Goal: Task Accomplishment & Management: Use online tool/utility

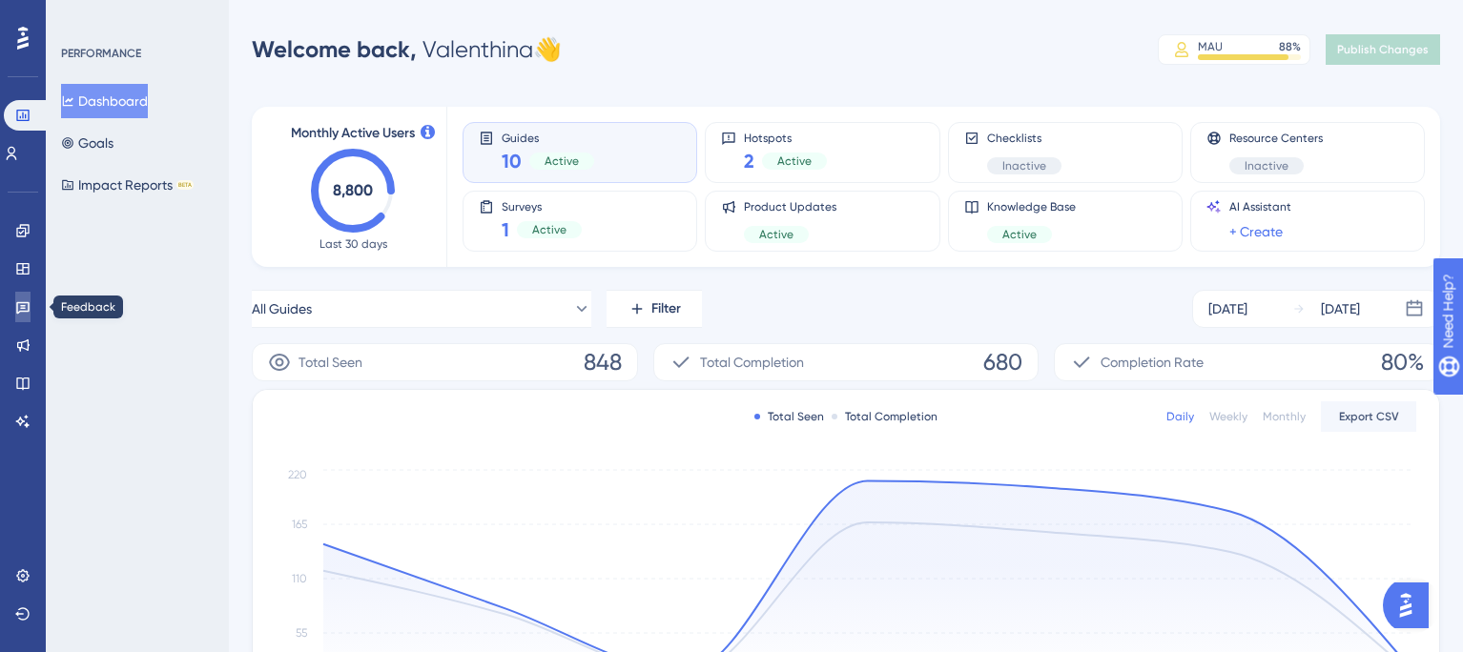
click at [22, 307] on icon at bounding box center [22, 308] width 13 height 12
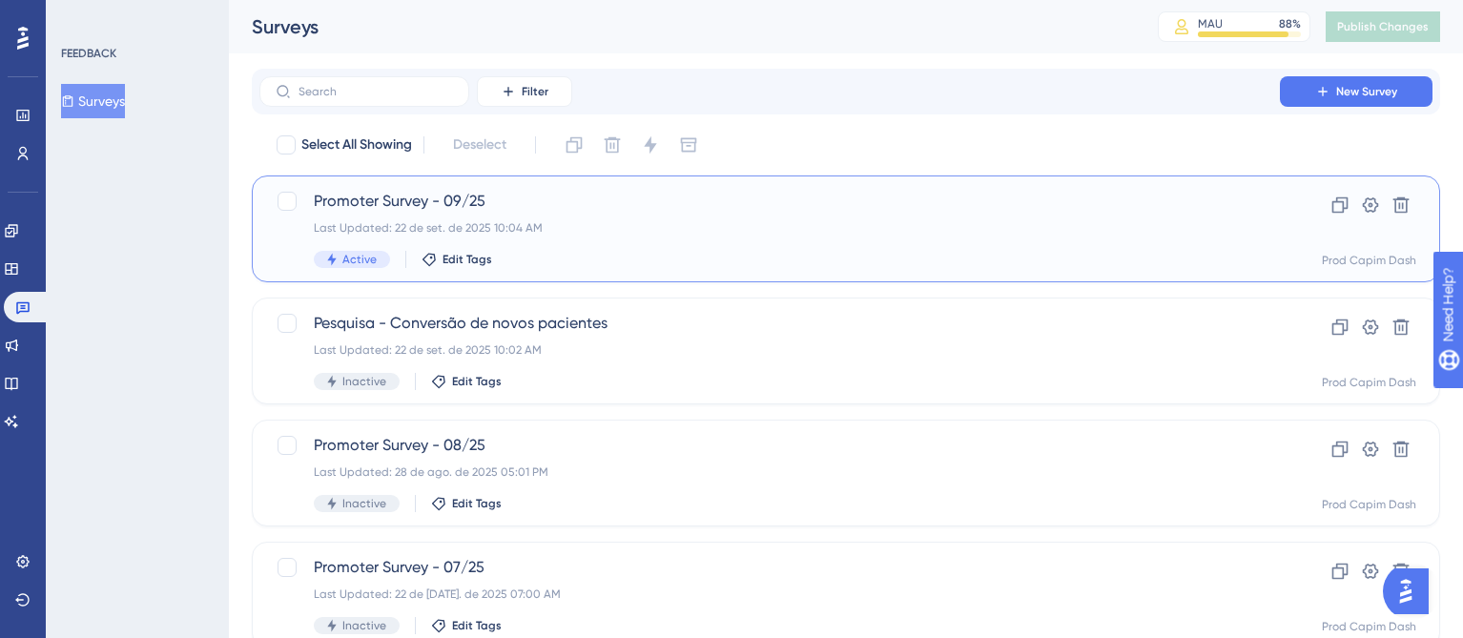
click at [575, 252] on div "Active Edit Tags" at bounding box center [770, 259] width 912 height 17
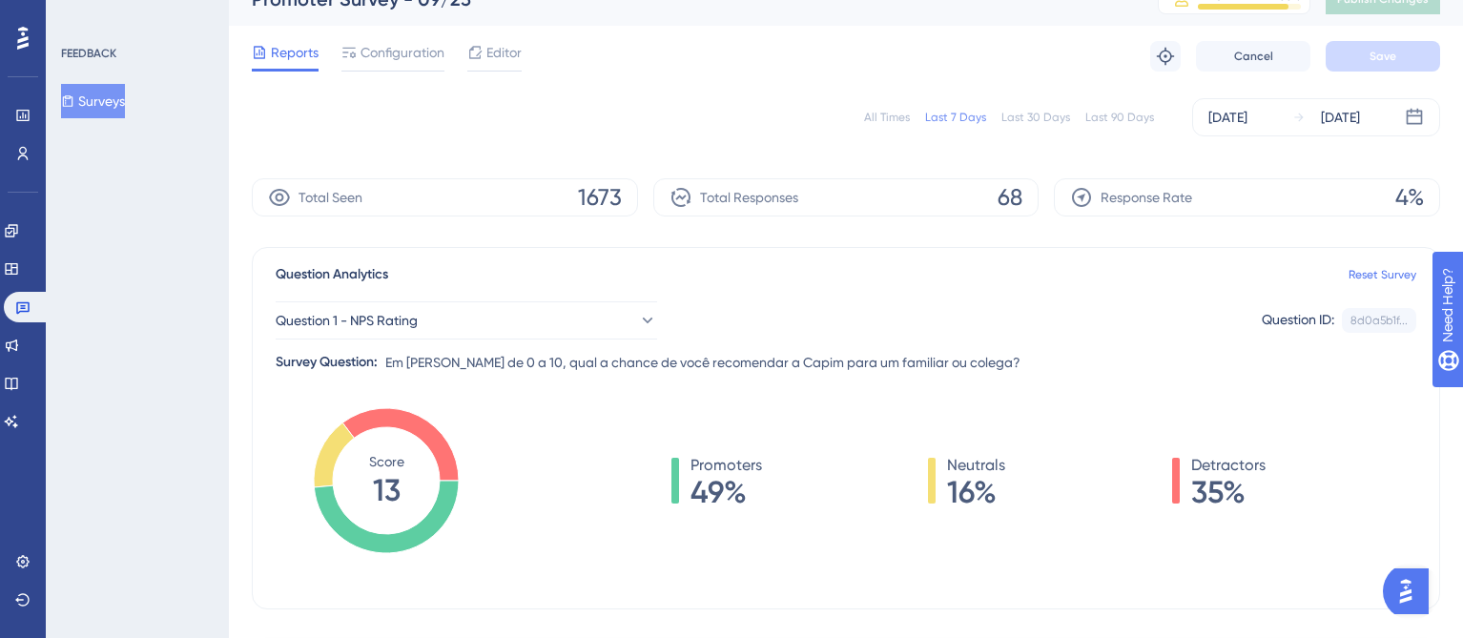
scroll to position [28, 0]
click at [873, 116] on div "All Times" at bounding box center [887, 117] width 46 height 15
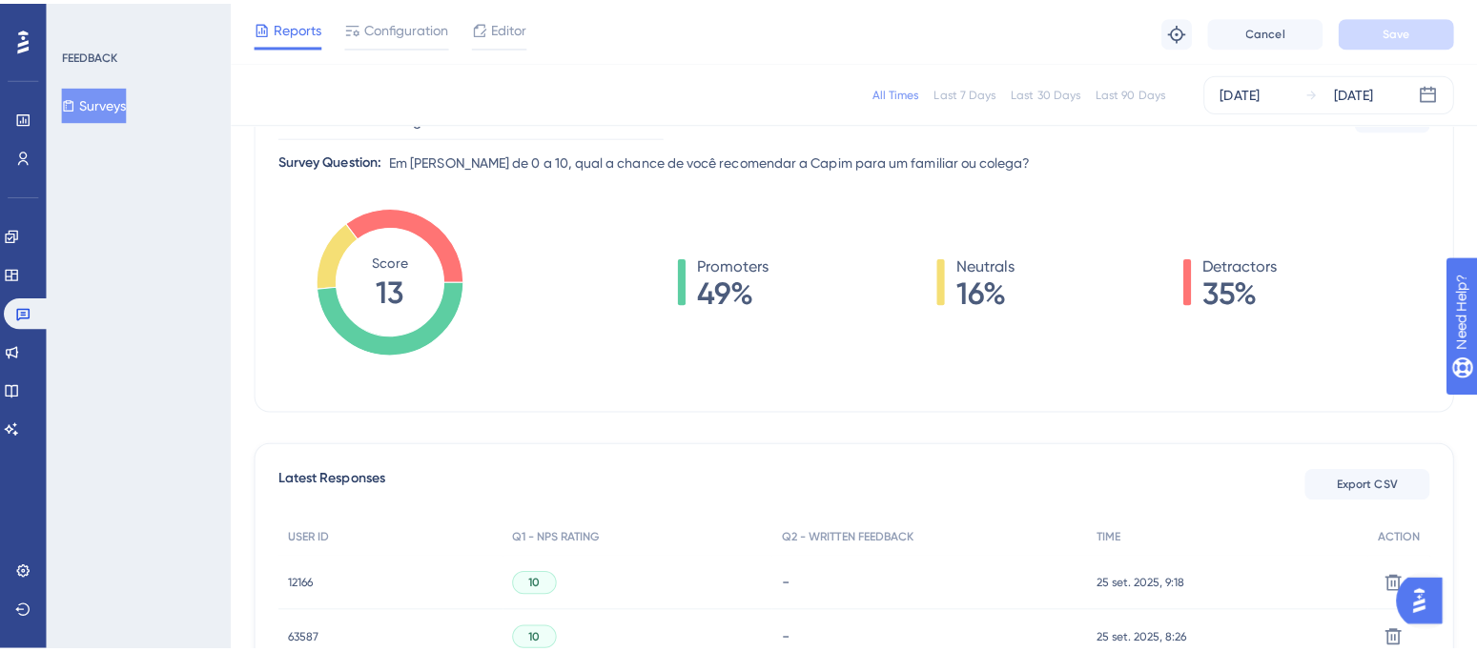
scroll to position [244, 0]
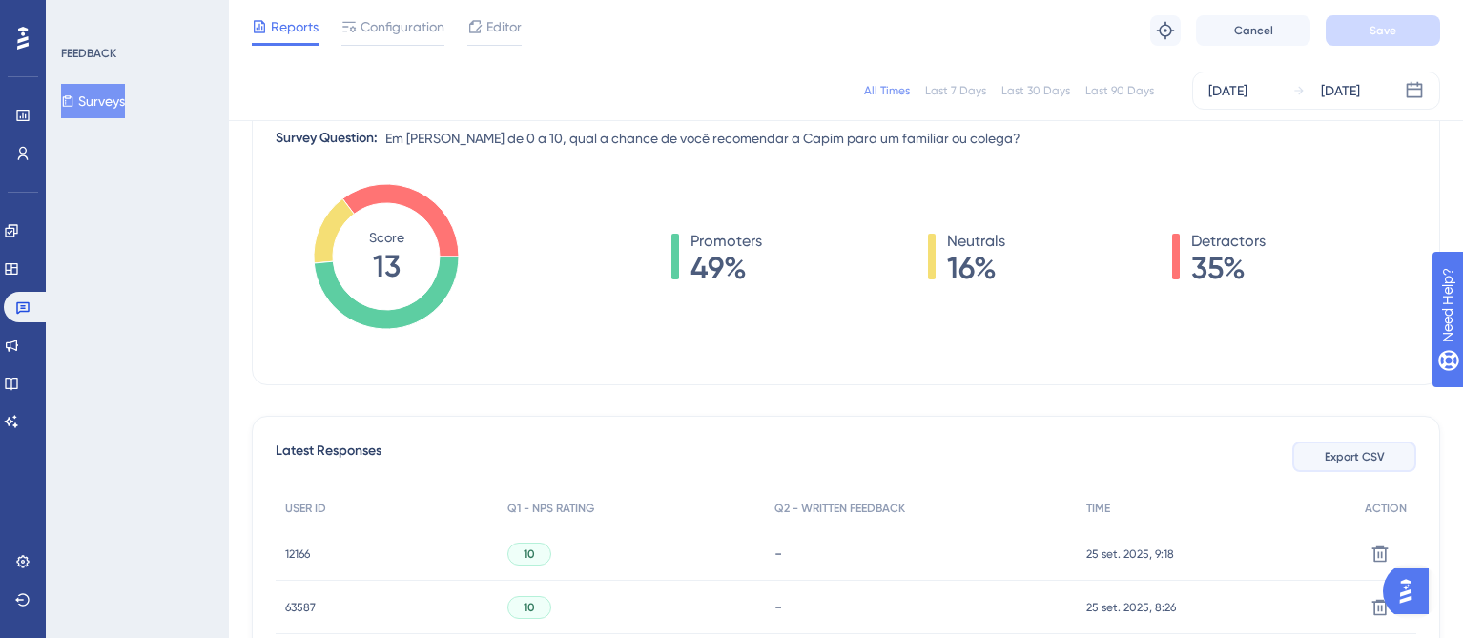
click at [1359, 459] on span "Export CSV" at bounding box center [1355, 456] width 60 height 15
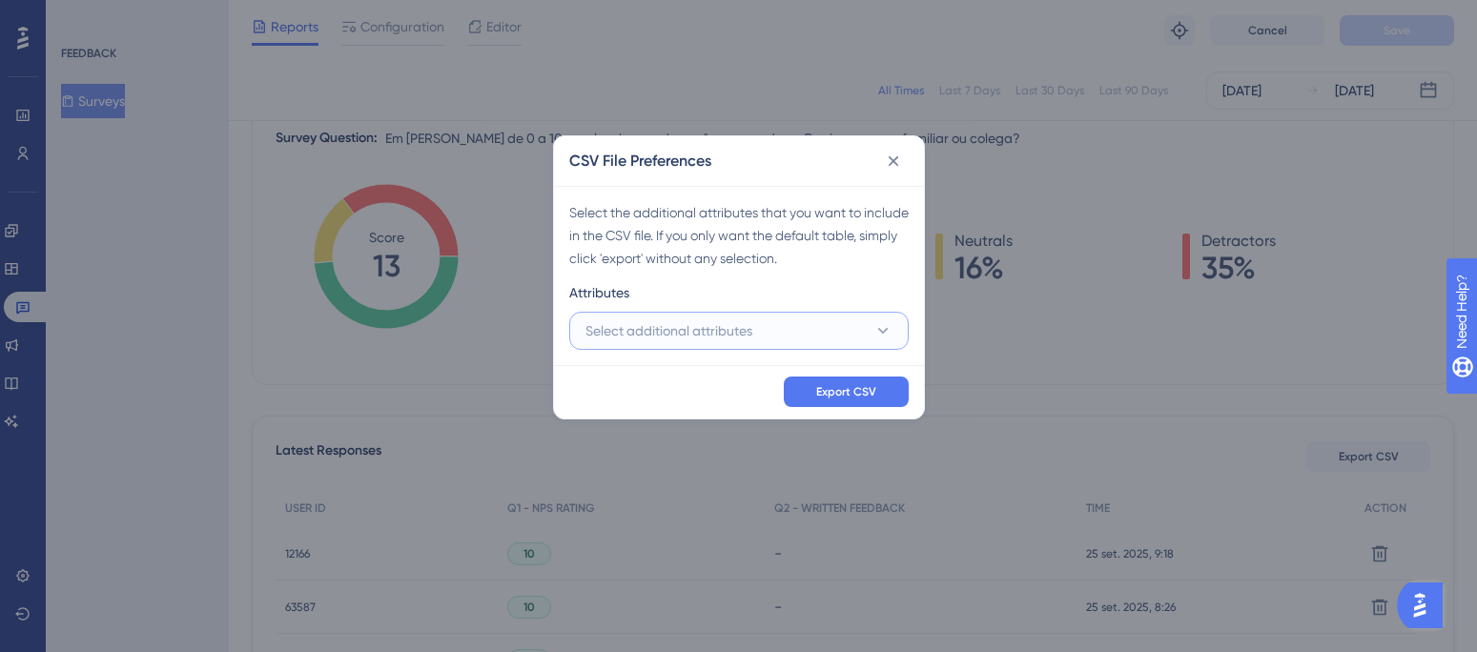
click at [744, 322] on span "Select additional attributes" at bounding box center [668, 330] width 167 height 23
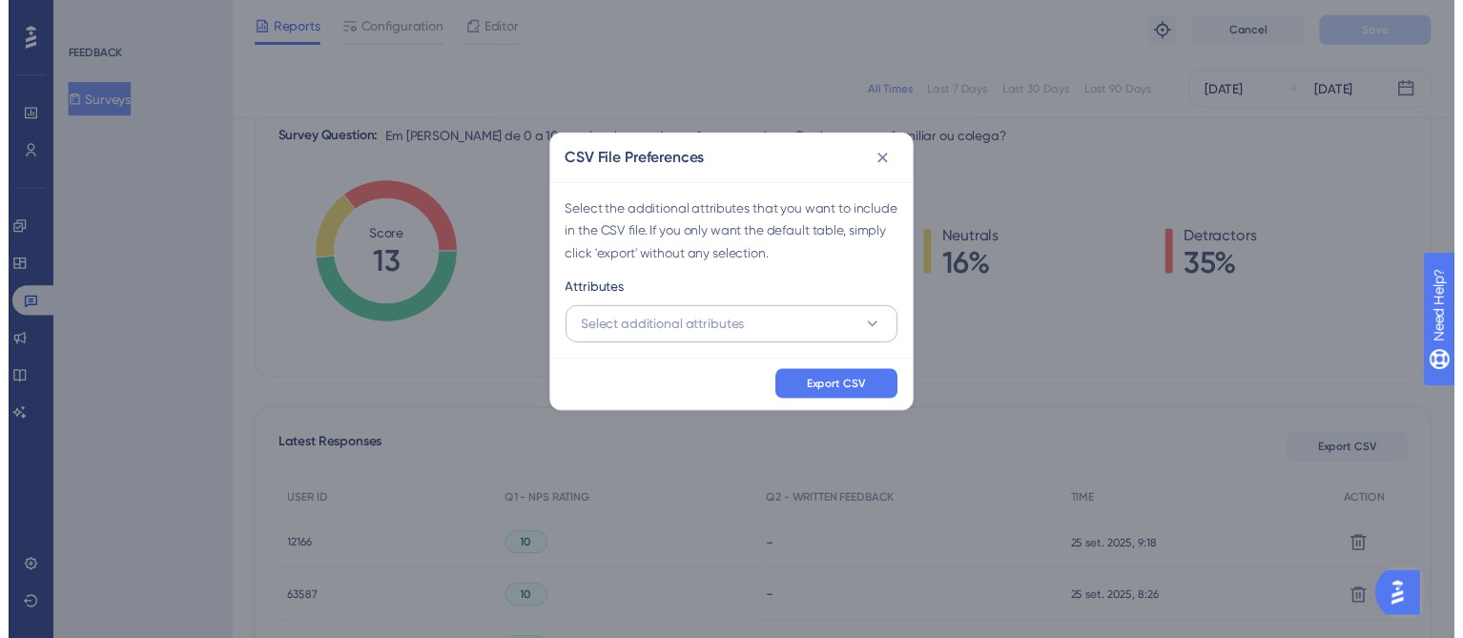
scroll to position [346, 0]
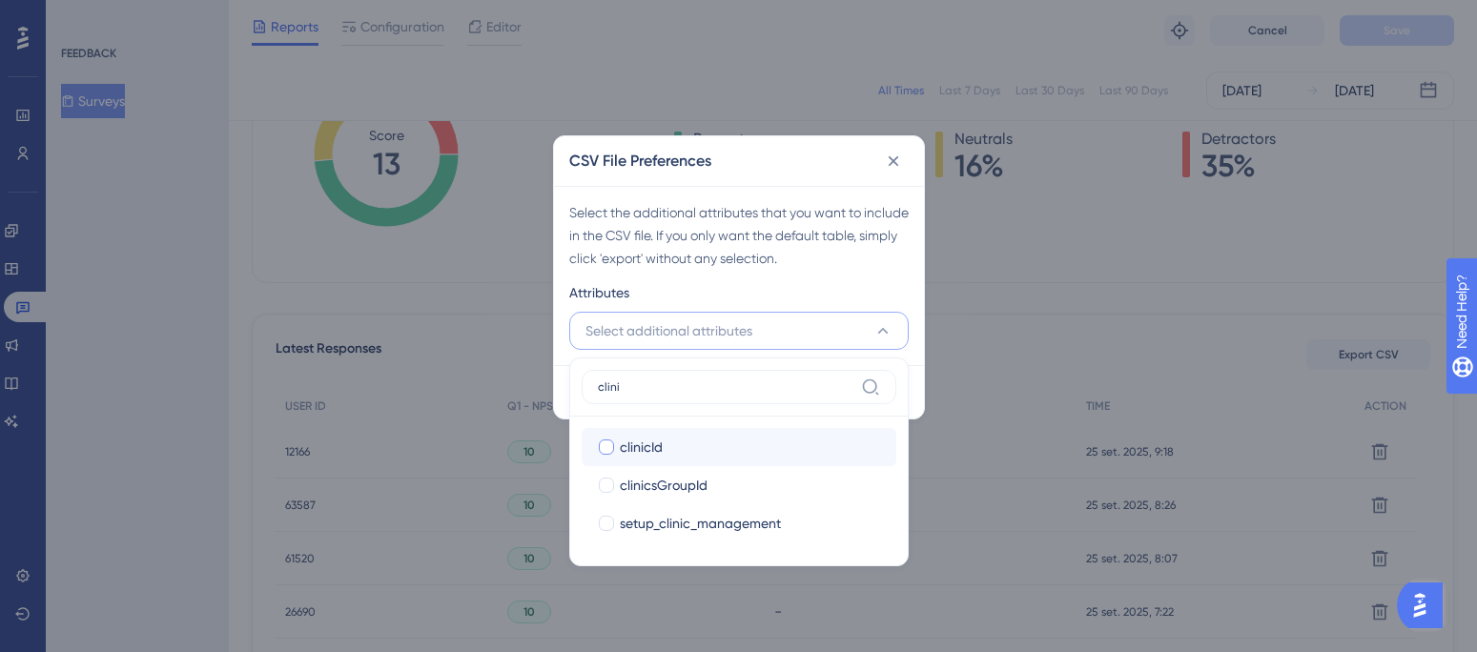
type input "clini"
click at [685, 453] on div "clinicId" at bounding box center [750, 447] width 261 height 23
checkbox input "true"
click at [708, 244] on div "Select the additional attributes that you want to include in the CSV file. If y…" at bounding box center [738, 235] width 339 height 69
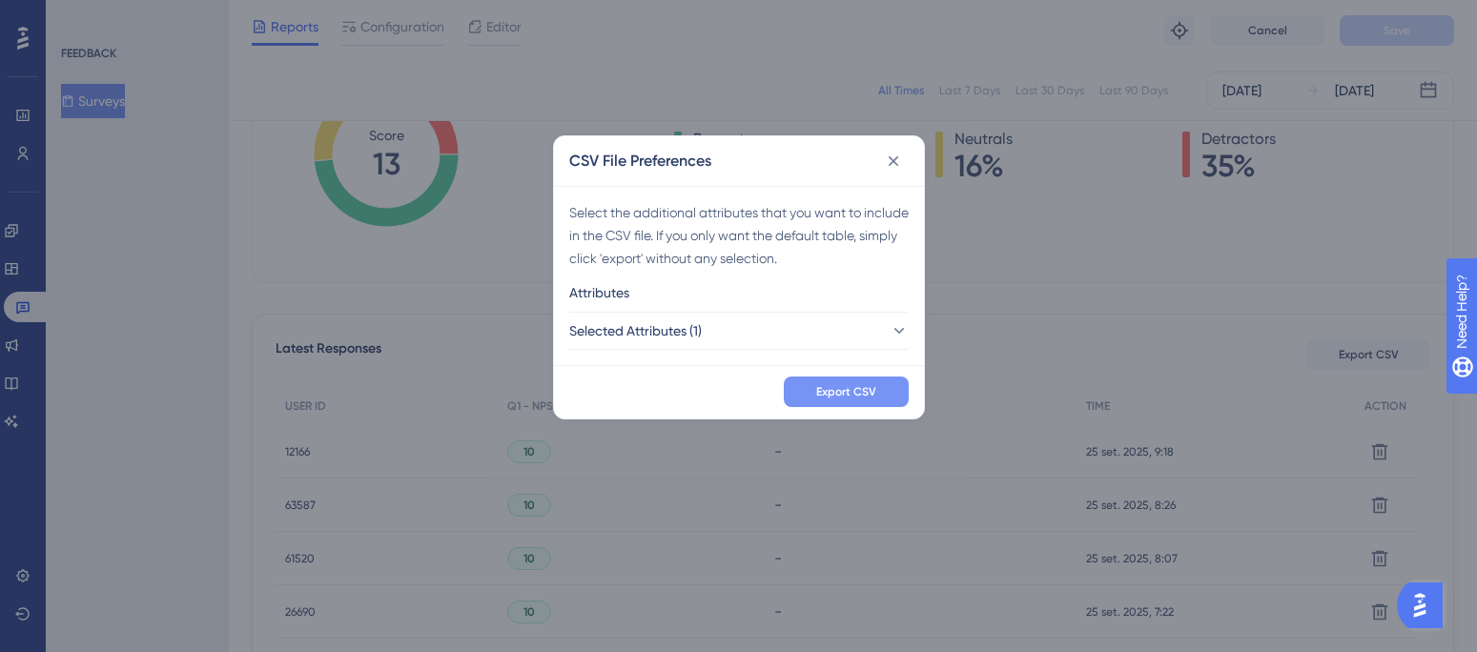
click at [861, 396] on span "Export CSV" at bounding box center [846, 391] width 60 height 15
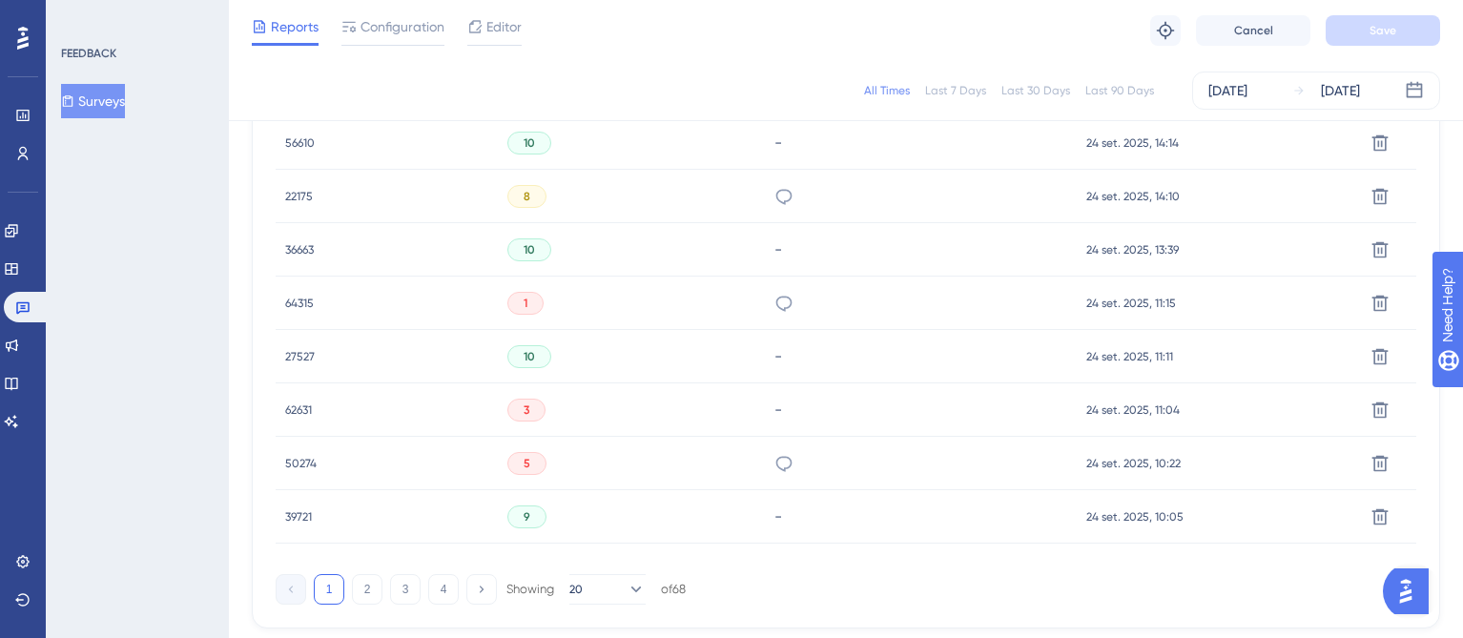
scroll to position [1309, 0]
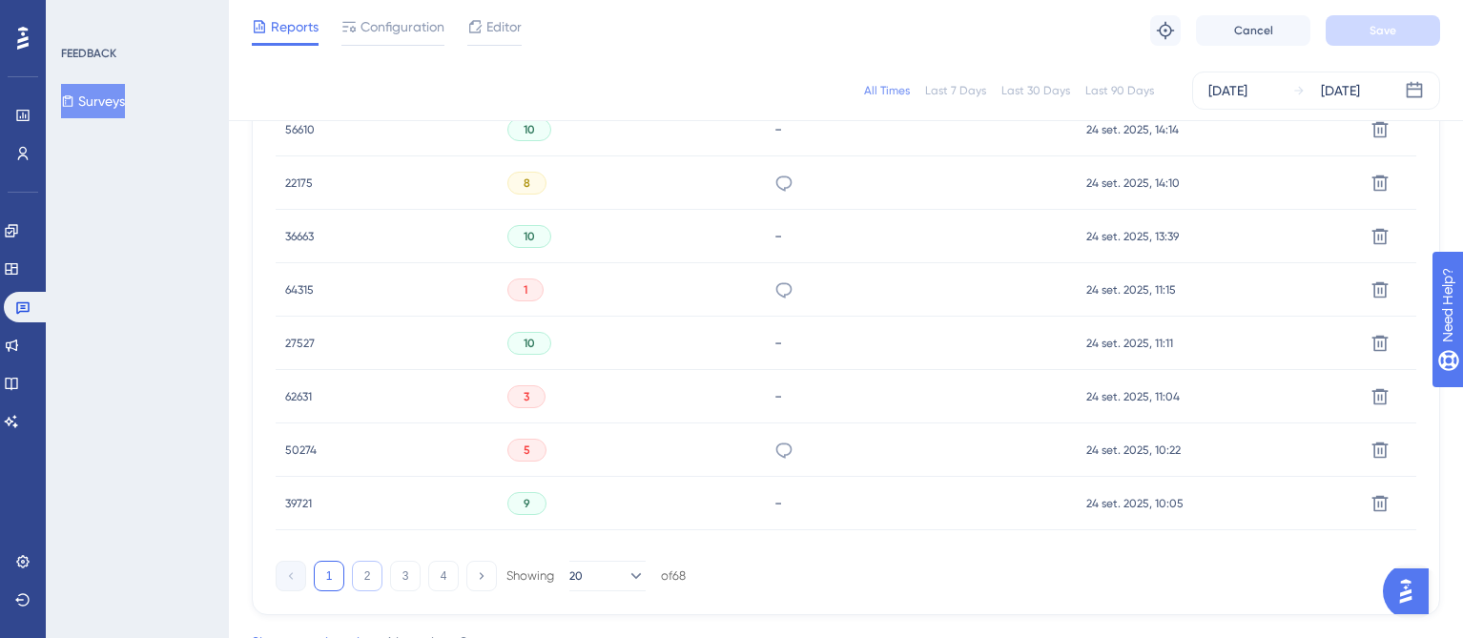
click at [369, 584] on button "2" at bounding box center [367, 576] width 31 height 31
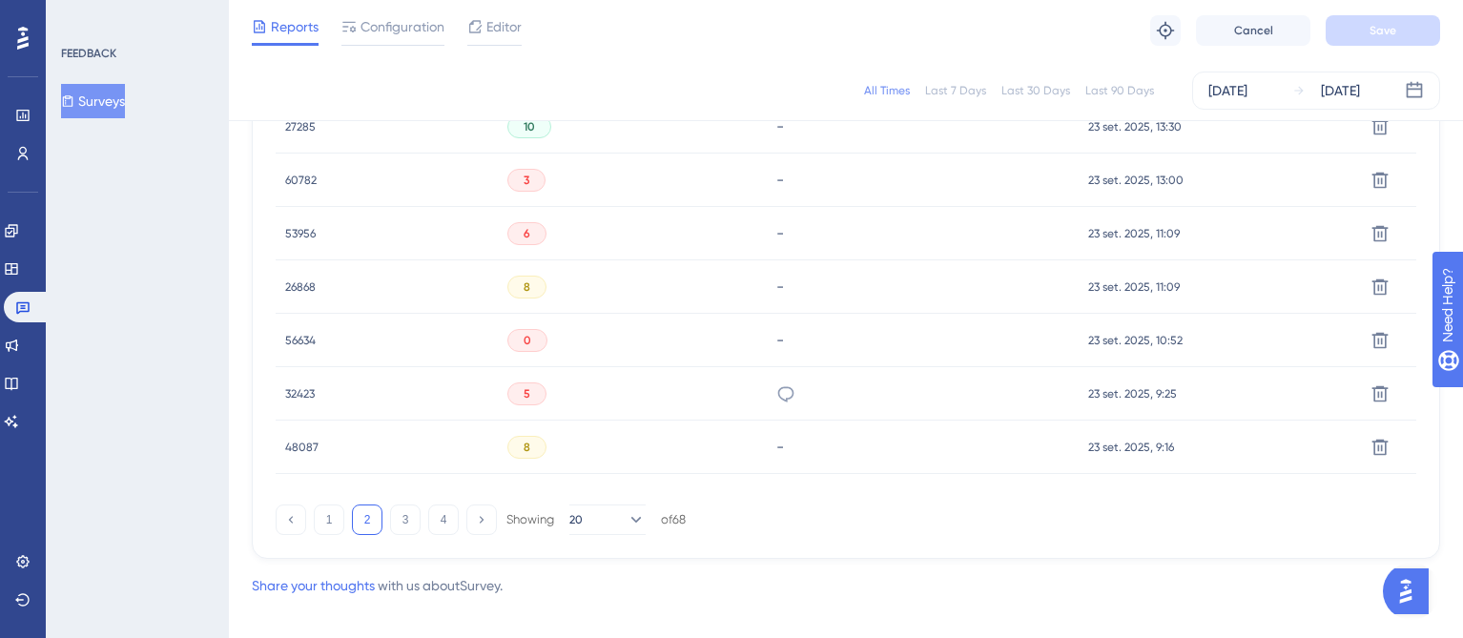
scroll to position [1386, 0]
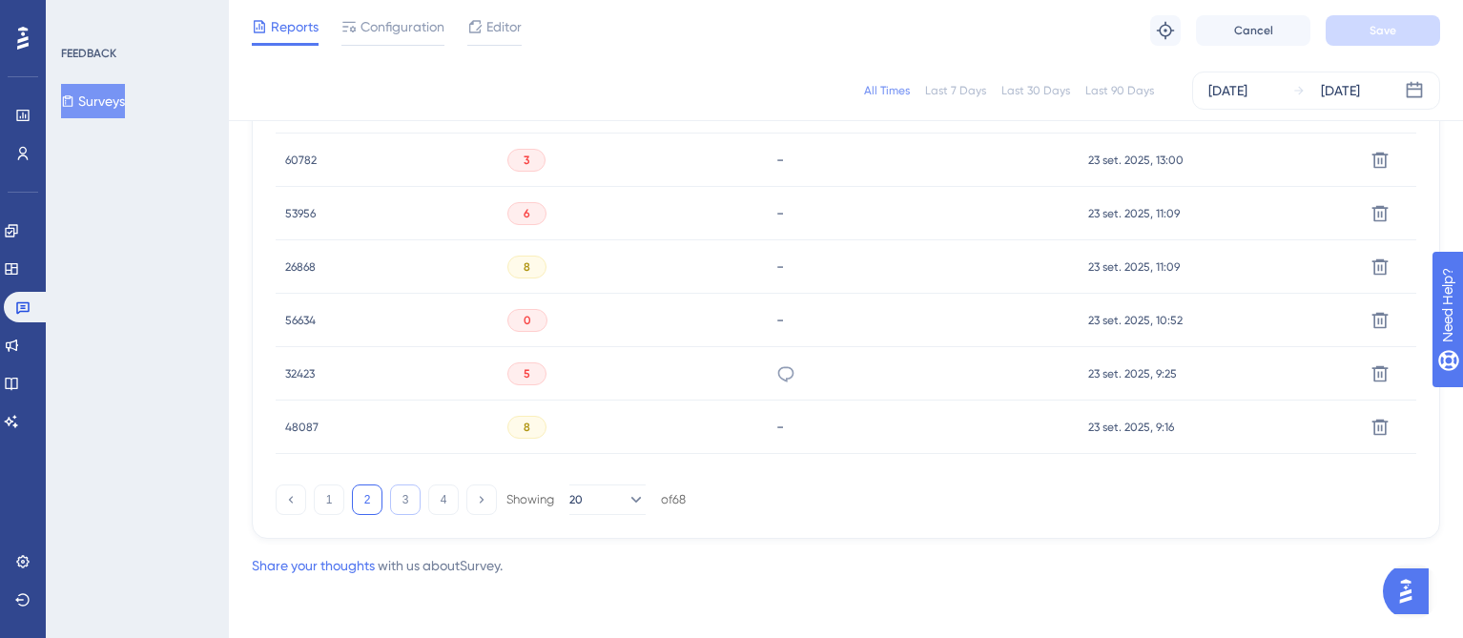
click at [398, 501] on button "3" at bounding box center [405, 499] width 31 height 31
click at [435, 498] on button "4" at bounding box center [443, 499] width 31 height 31
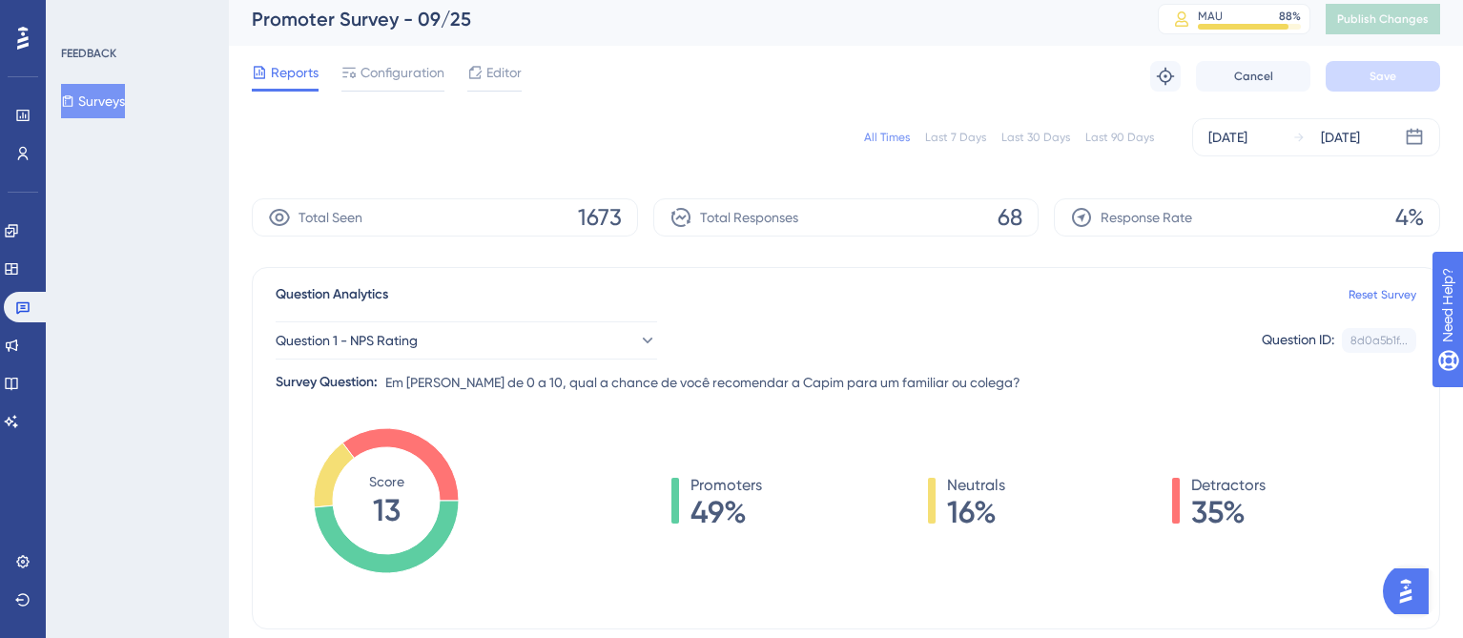
scroll to position [0, 0]
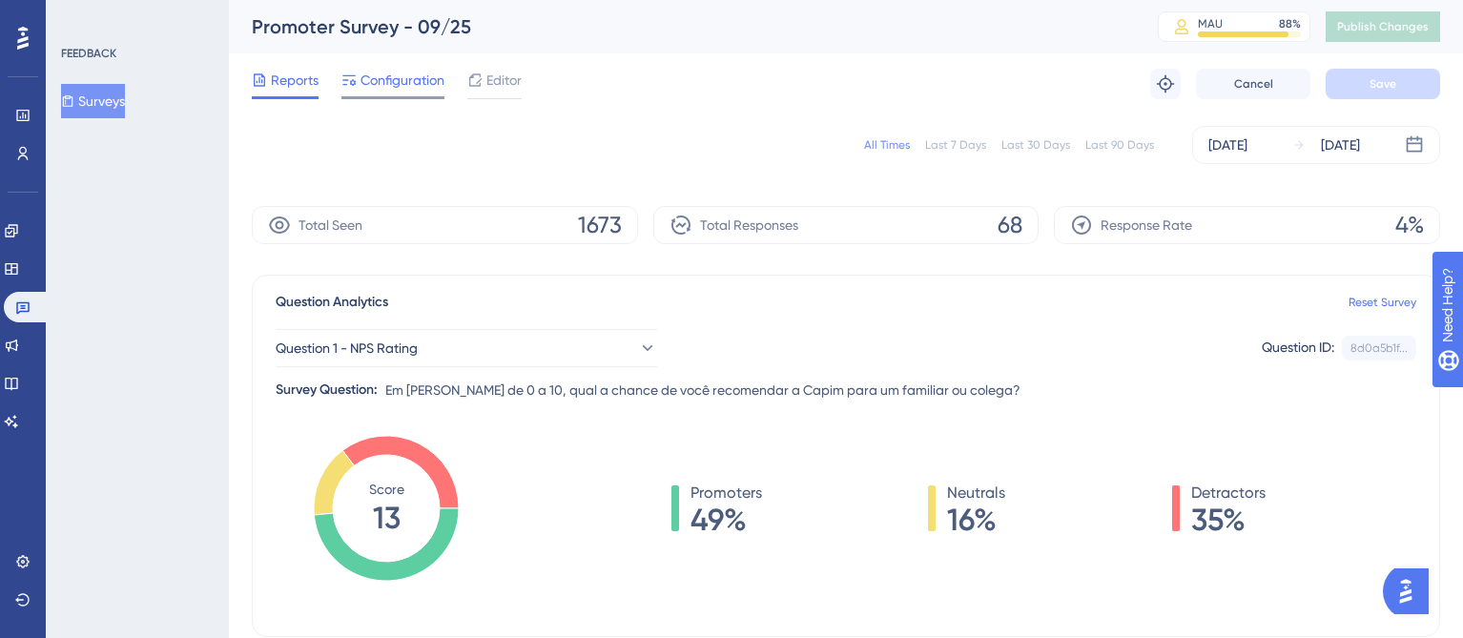
click at [375, 74] on span "Configuration" at bounding box center [402, 80] width 84 height 23
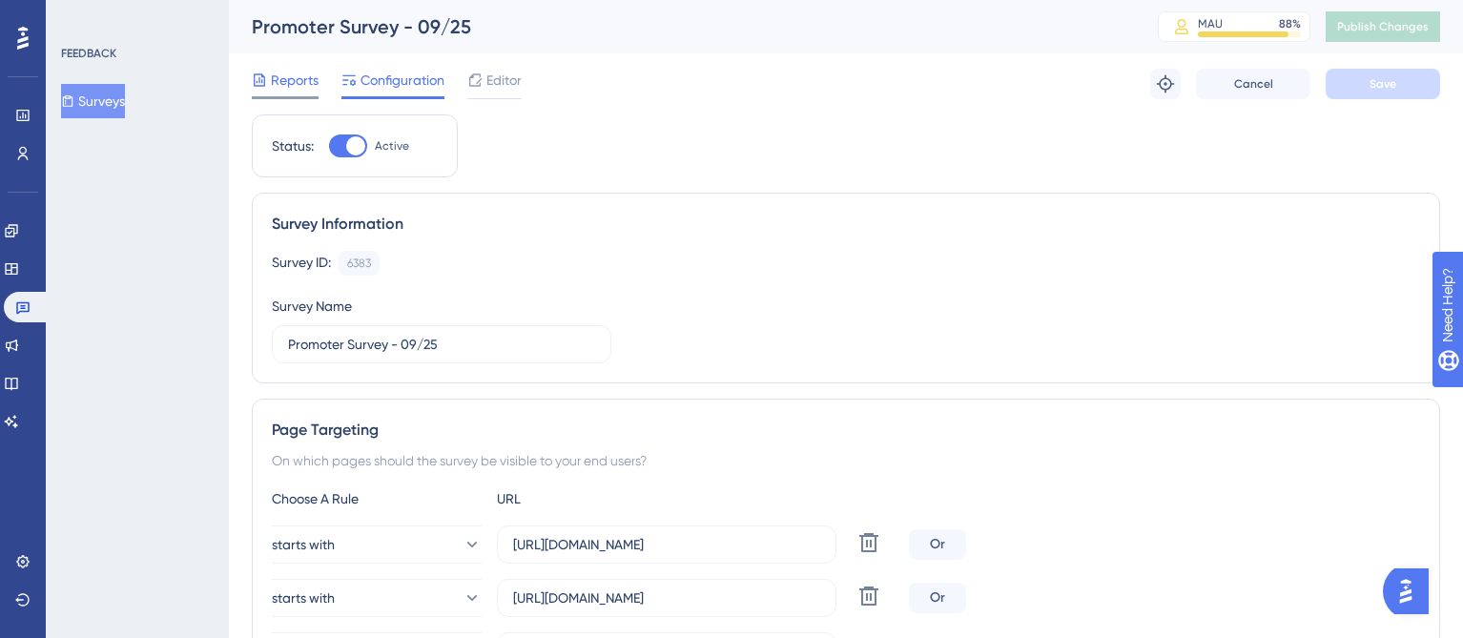
click at [279, 76] on span "Reports" at bounding box center [295, 80] width 48 height 23
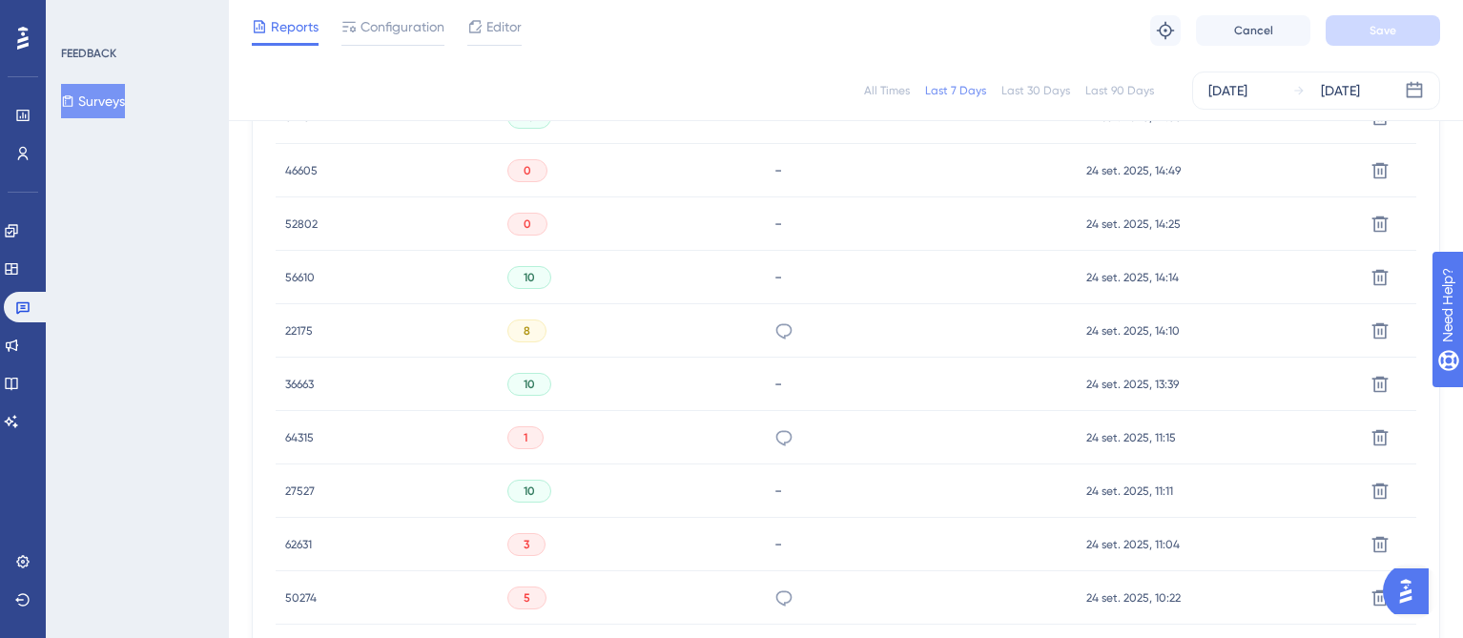
scroll to position [1232, 0]
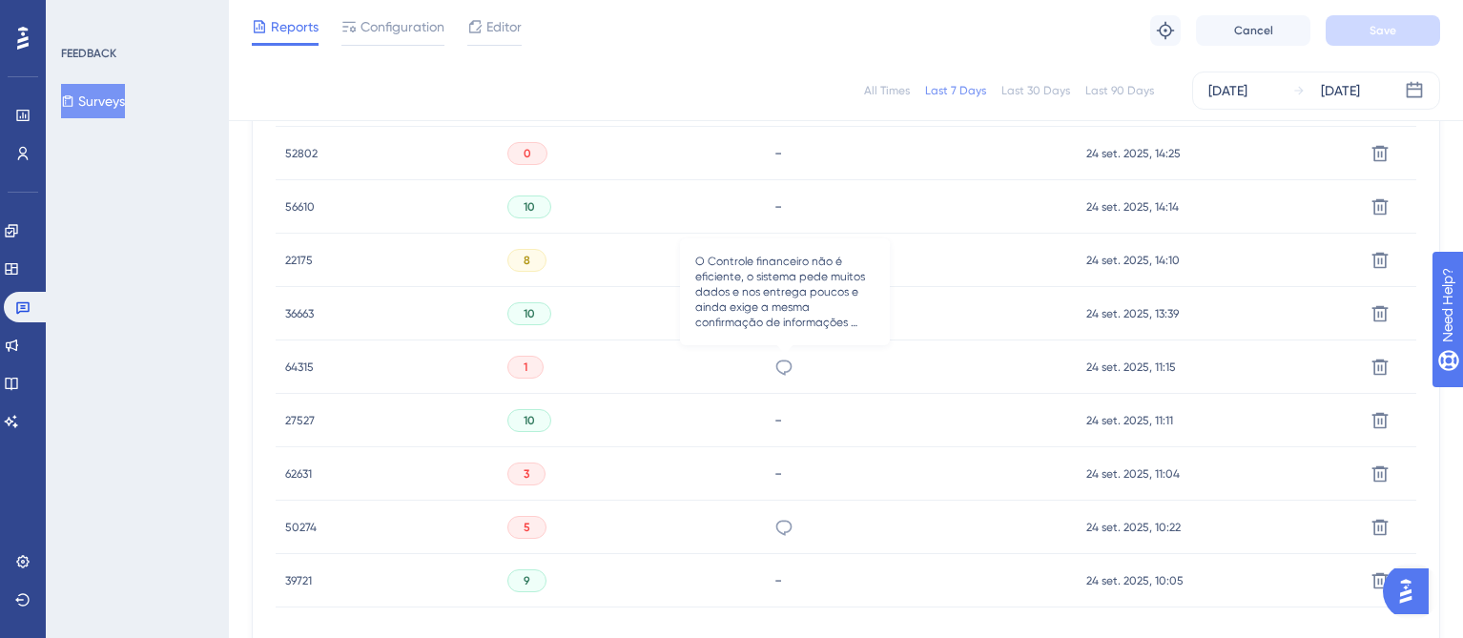
click at [784, 363] on icon at bounding box center [783, 367] width 19 height 19
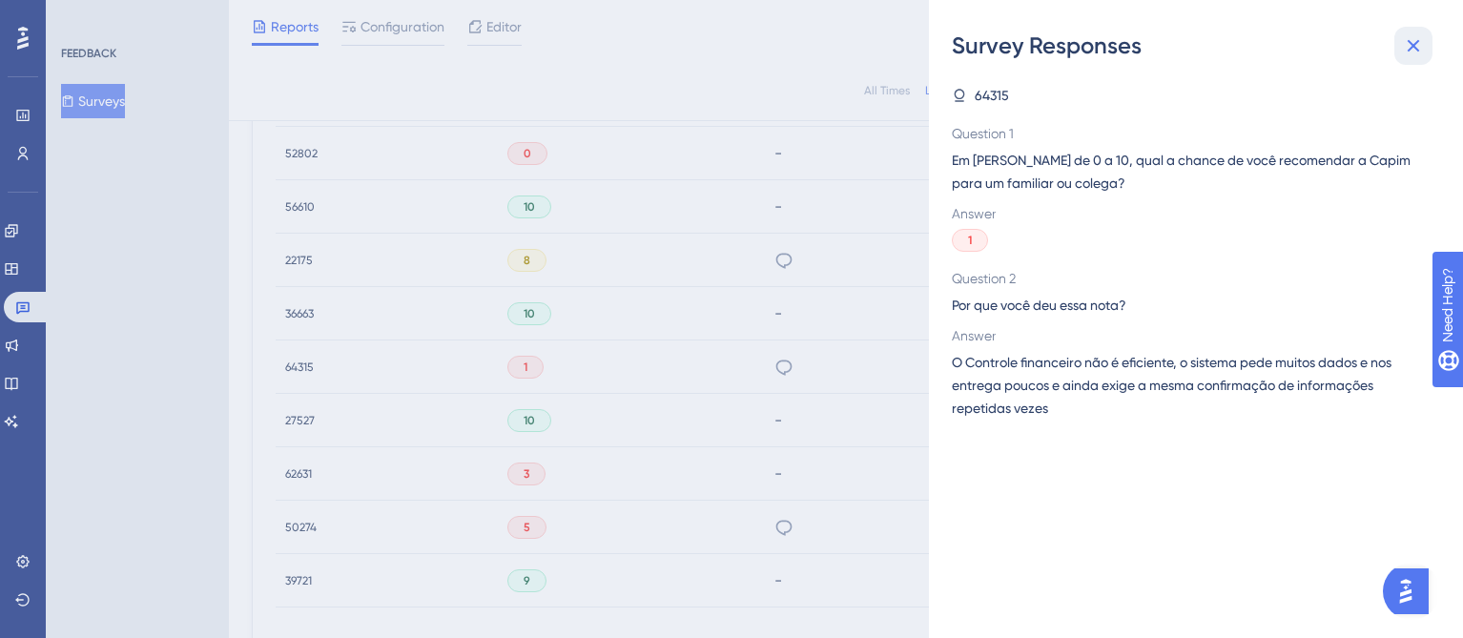
click at [1413, 50] on icon at bounding box center [1413, 45] width 23 height 23
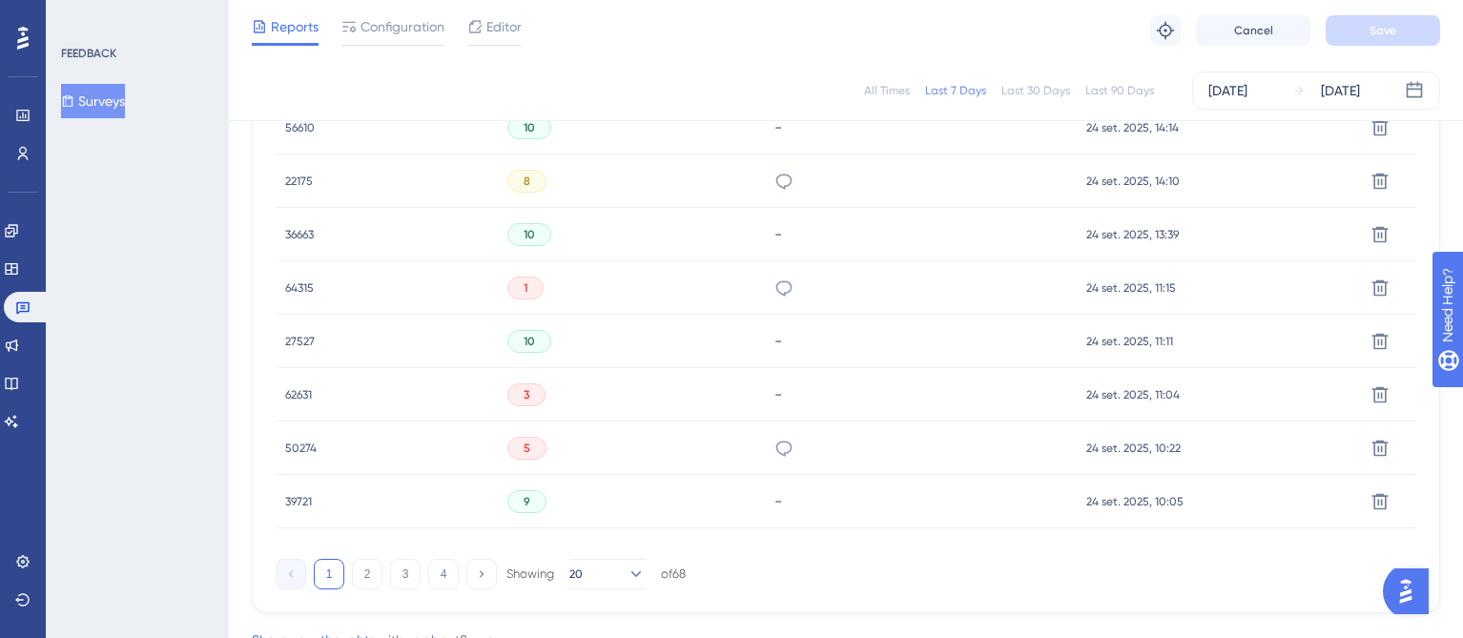
scroll to position [1318, 0]
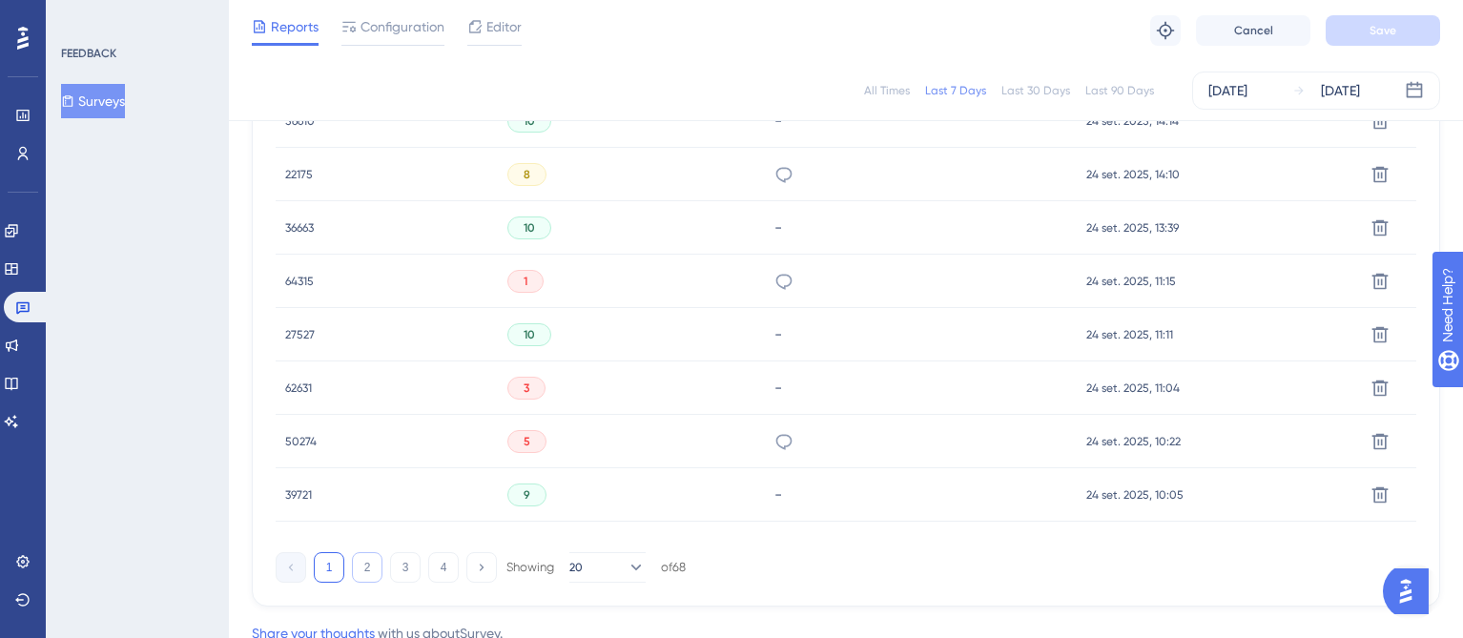
click at [368, 578] on button "2" at bounding box center [367, 567] width 31 height 31
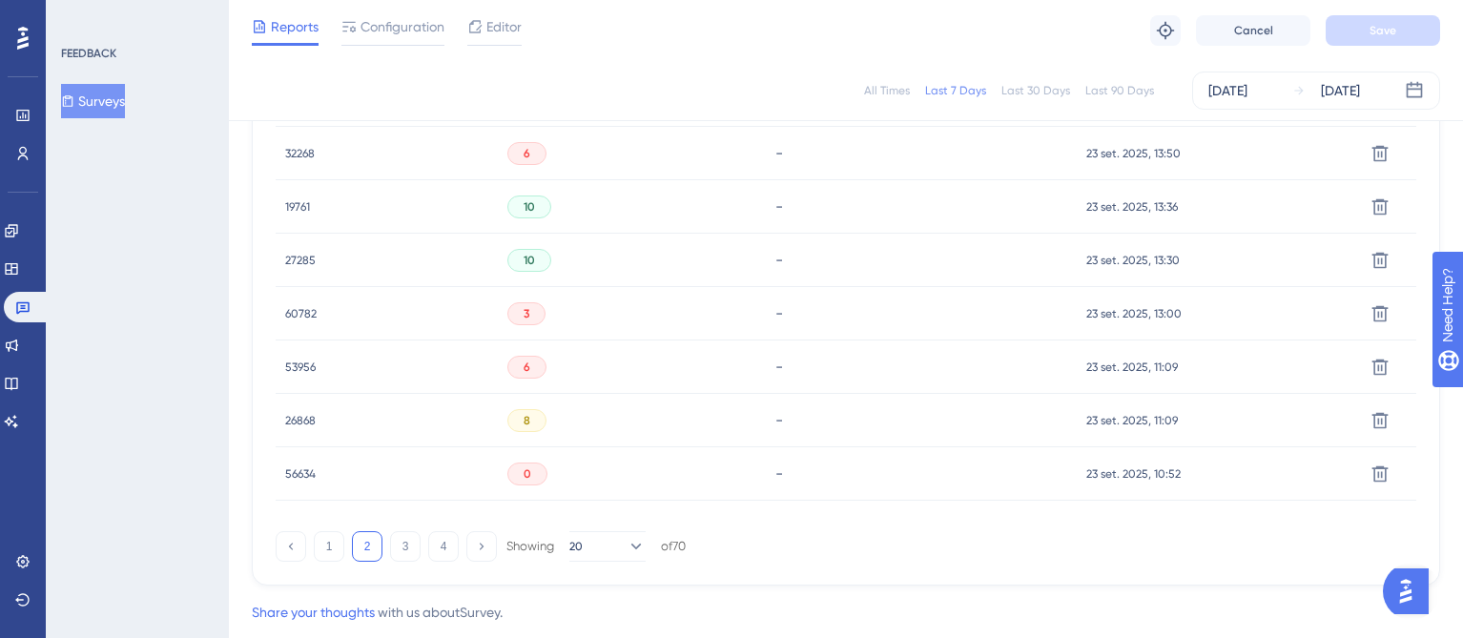
scroll to position [1386, 0]
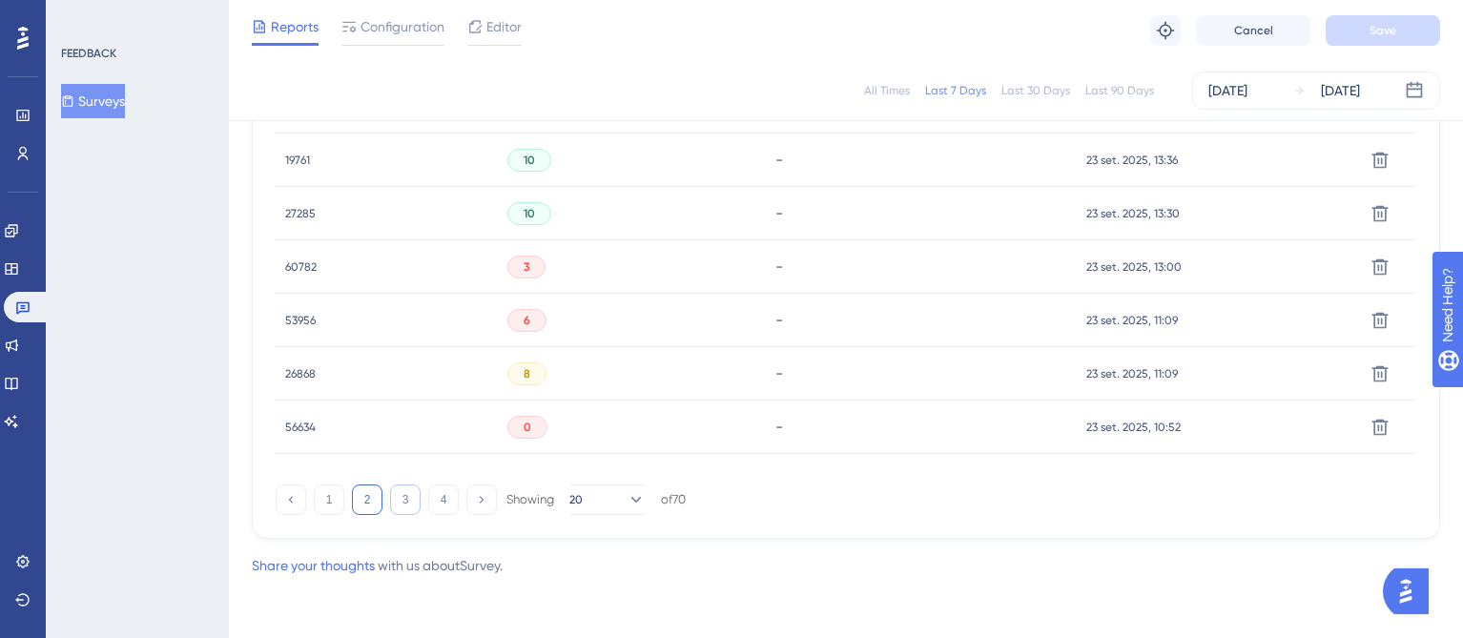
click at [400, 496] on button "3" at bounding box center [405, 499] width 31 height 31
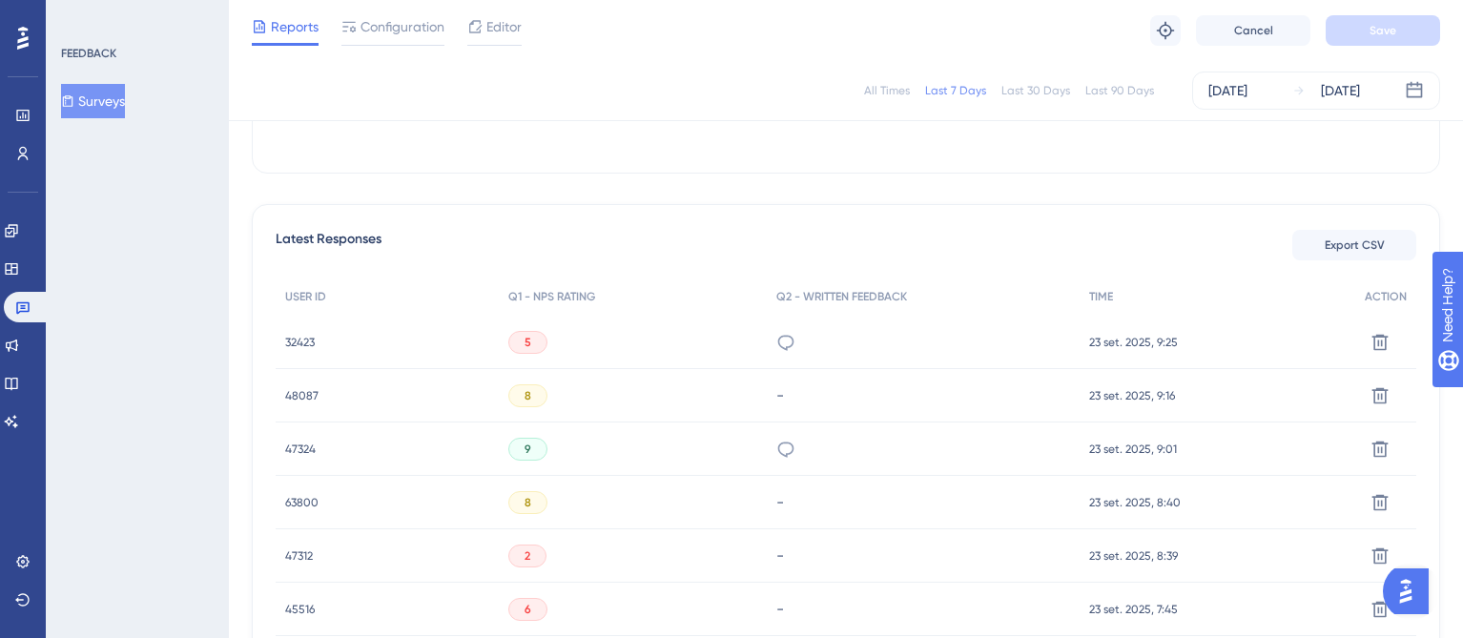
scroll to position [427, 0]
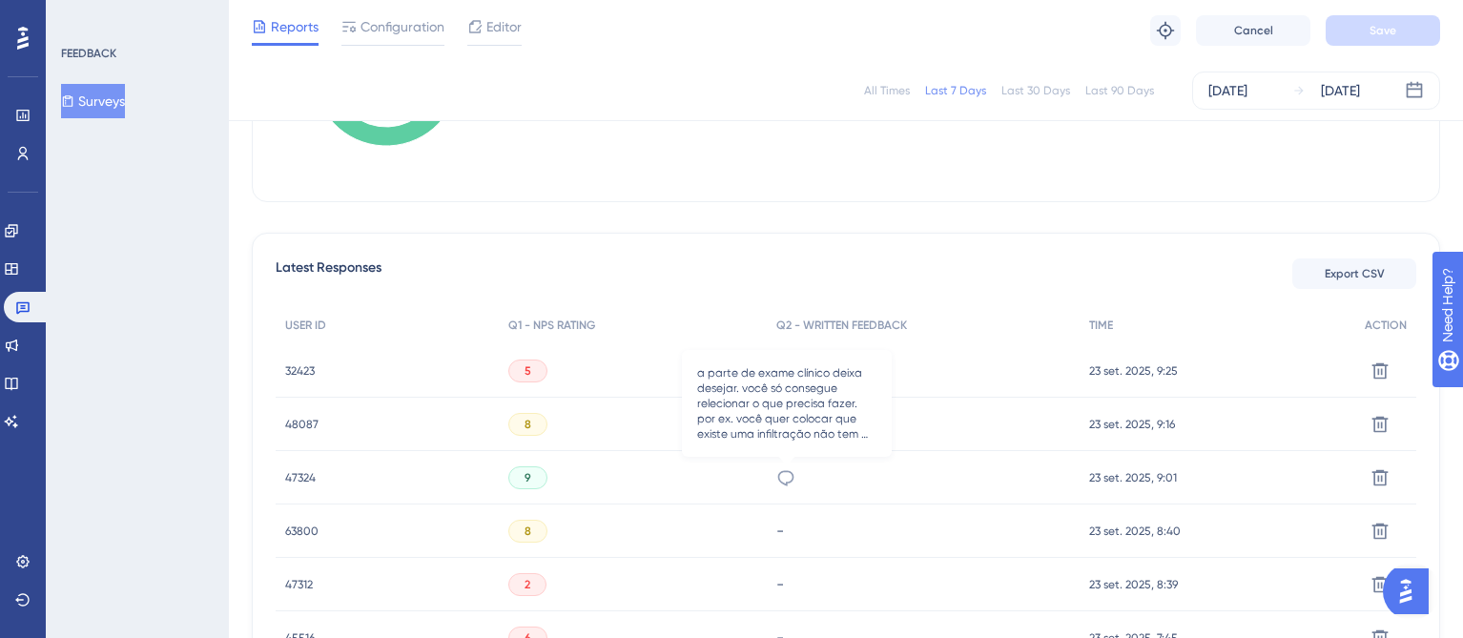
click at [787, 479] on icon at bounding box center [785, 477] width 19 height 19
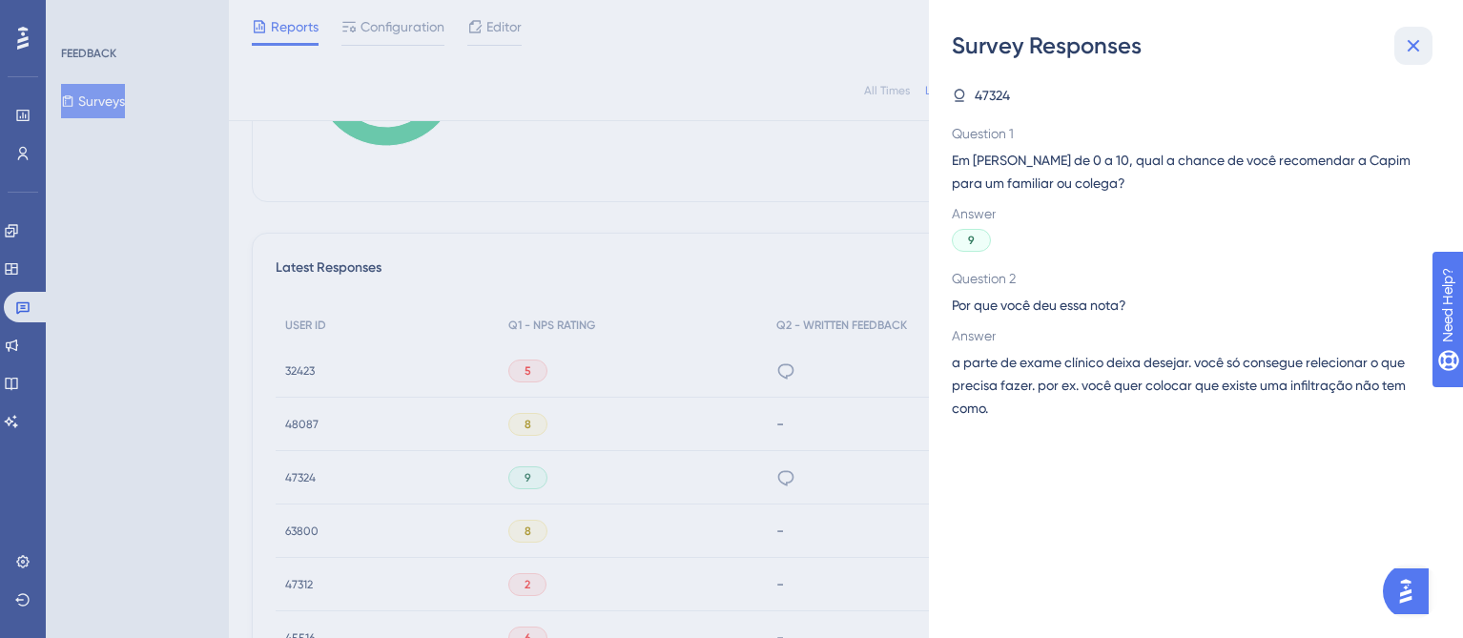
click at [1412, 41] on icon at bounding box center [1413, 45] width 23 height 23
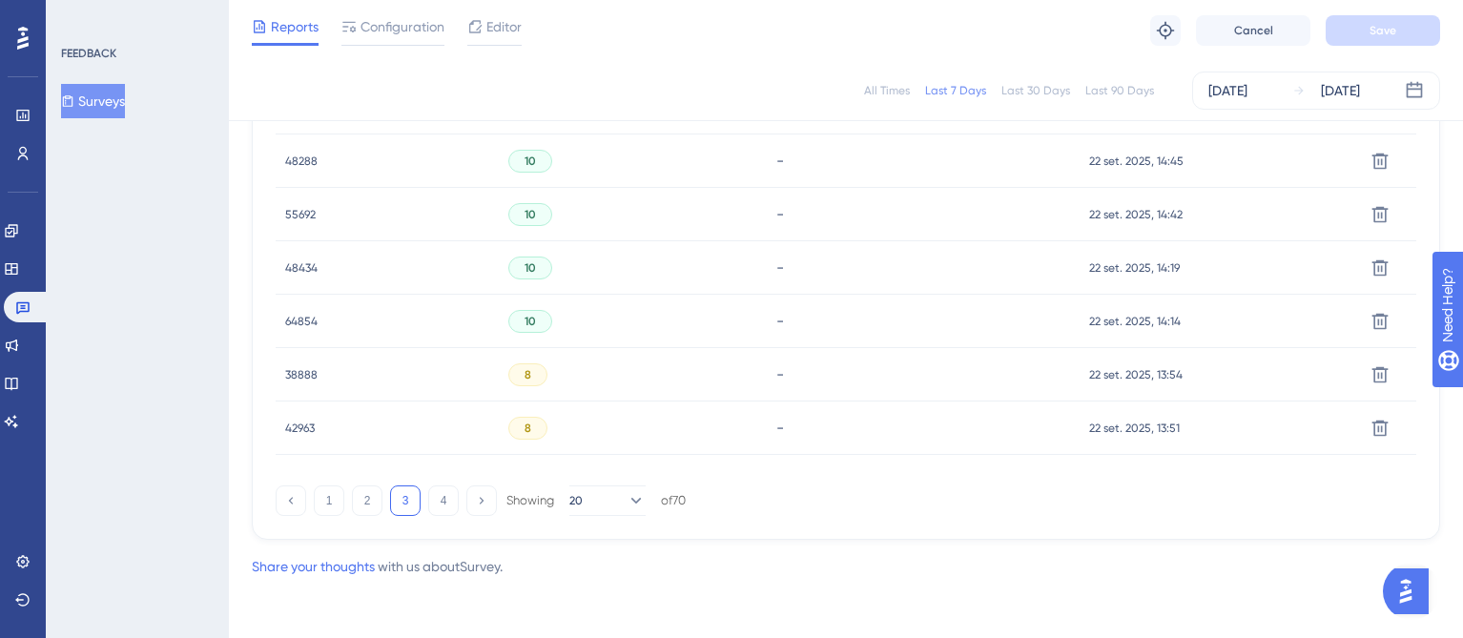
scroll to position [1386, 0]
click at [442, 490] on button "4" at bounding box center [443, 499] width 31 height 31
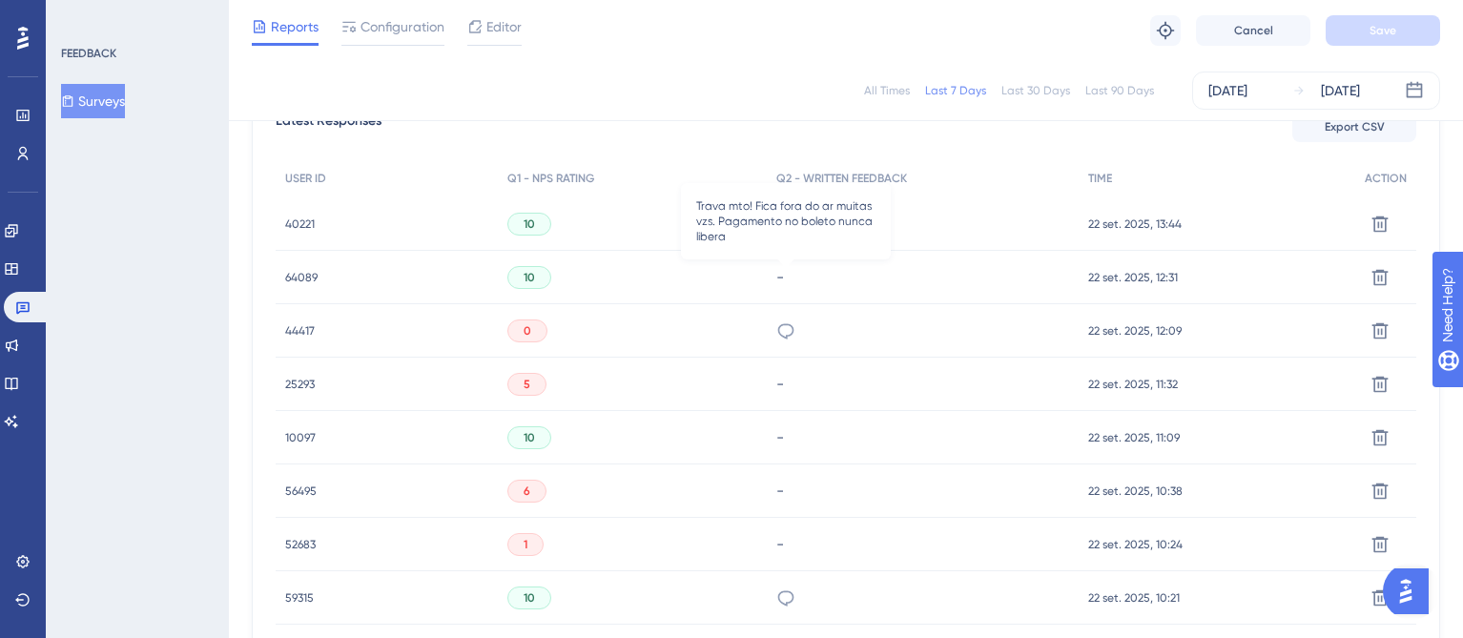
scroll to position [557, 0]
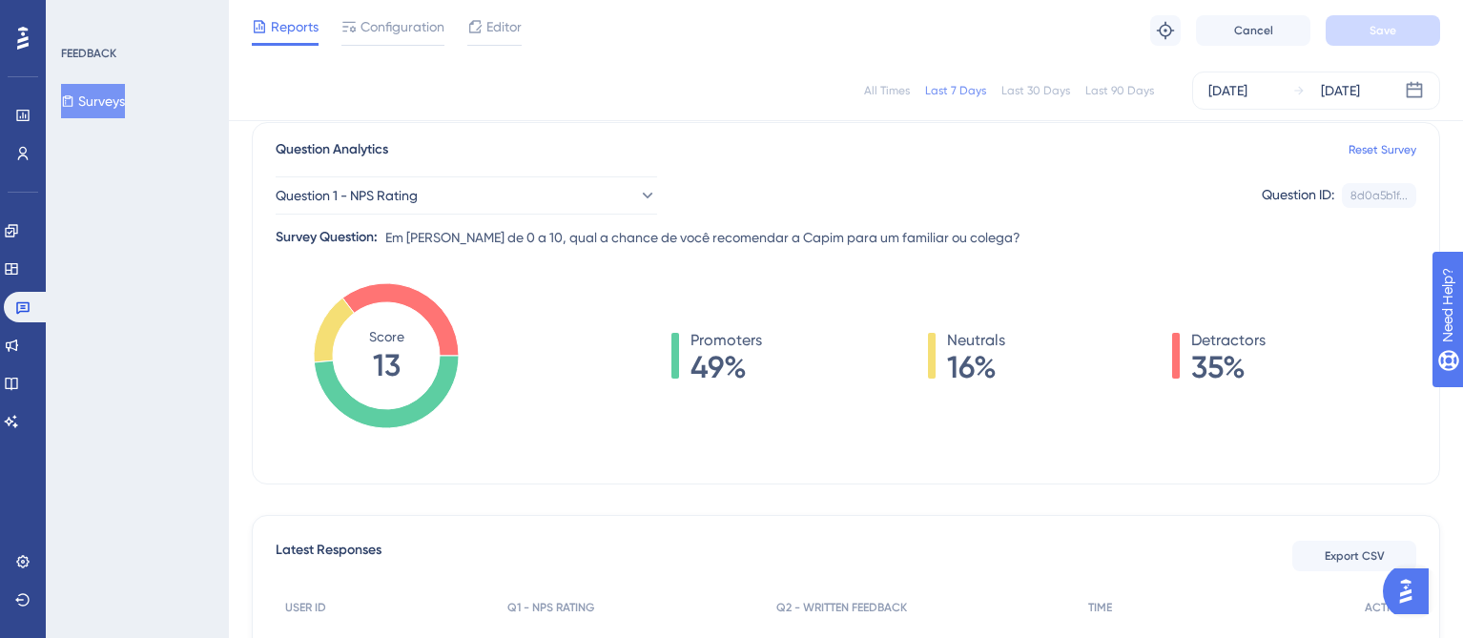
scroll to position [0, 0]
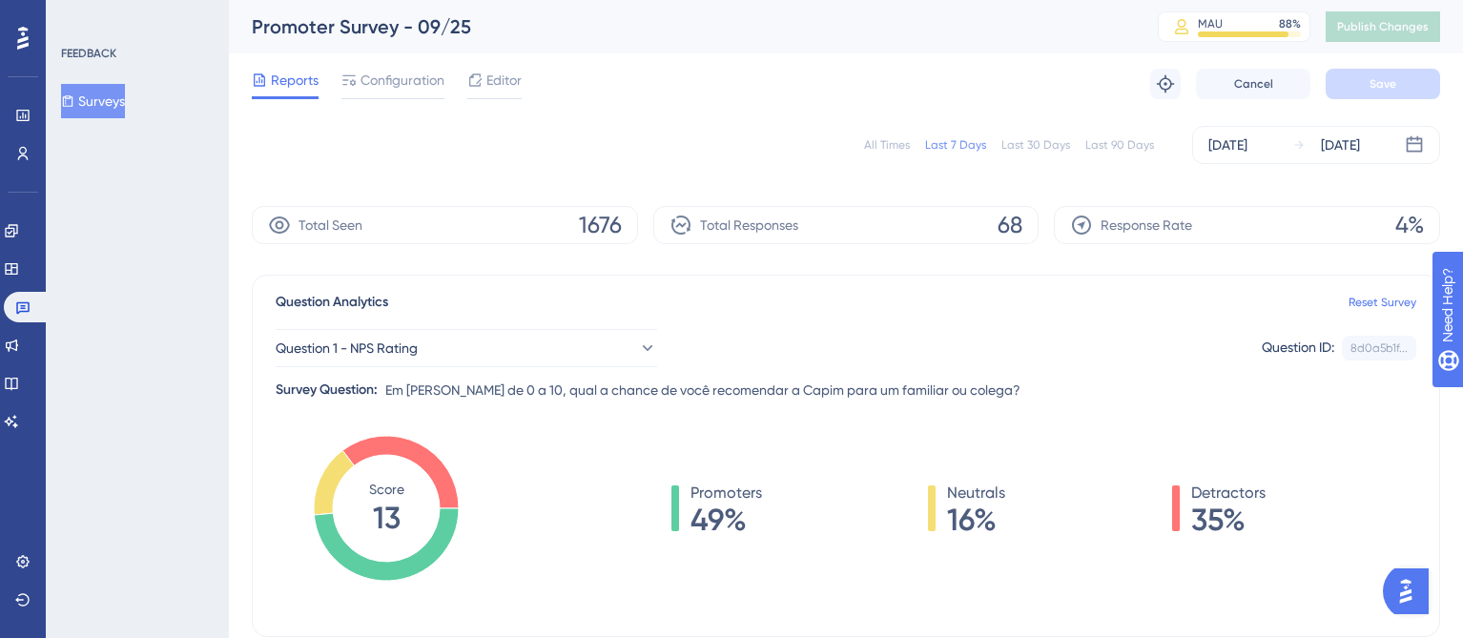
click at [894, 143] on div "All Times" at bounding box center [887, 144] width 46 height 15
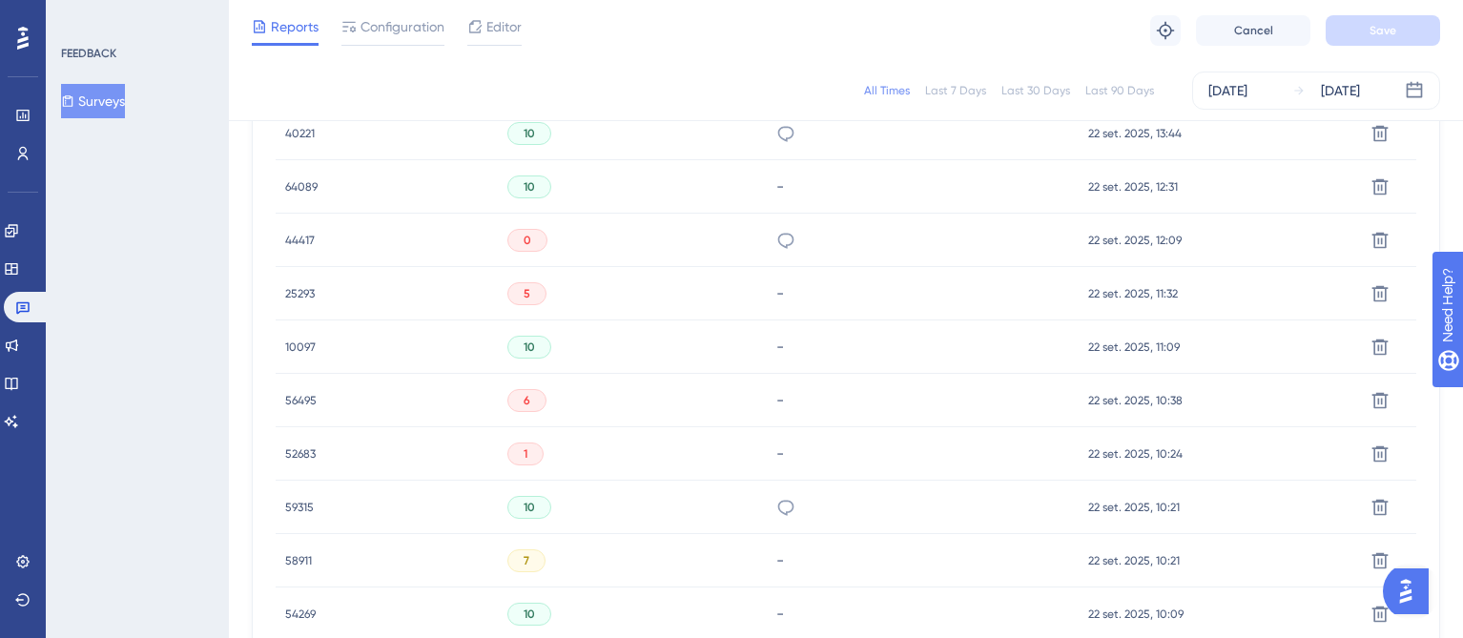
scroll to position [777, 0]
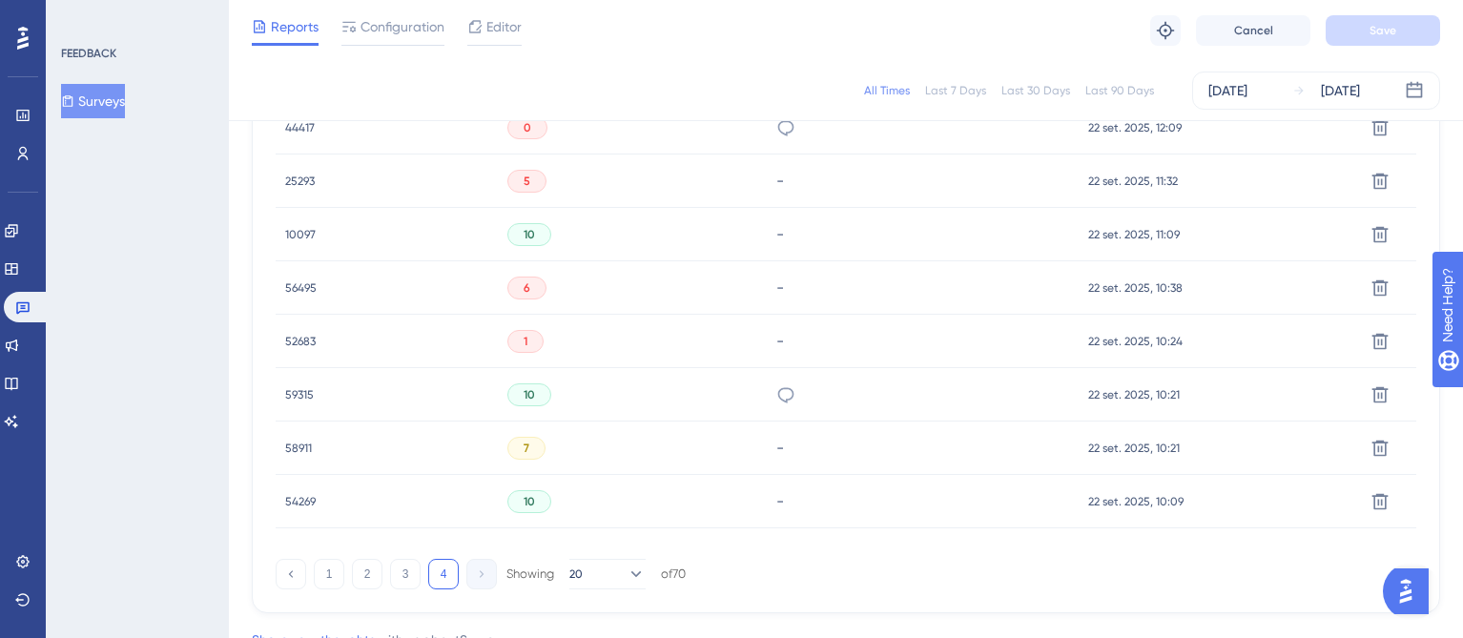
click at [160, 85] on div "Surveys" at bounding box center [138, 101] width 154 height 34
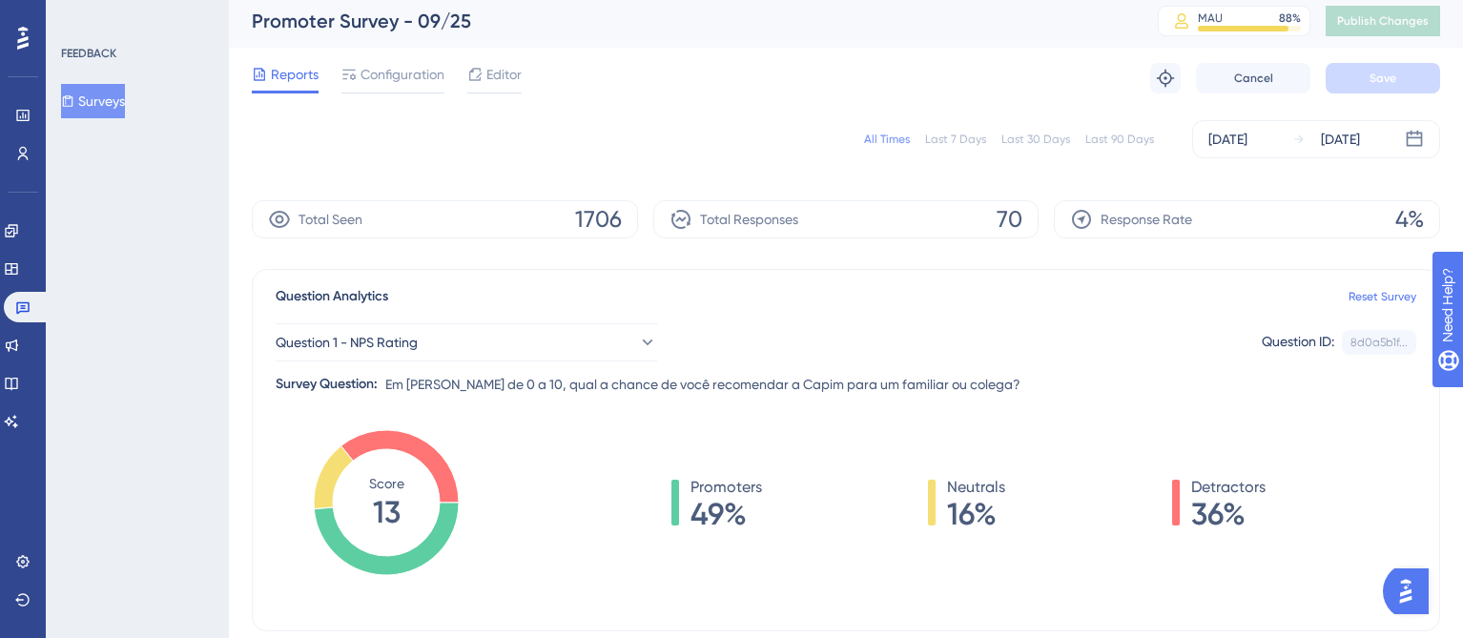
scroll to position [0, 0]
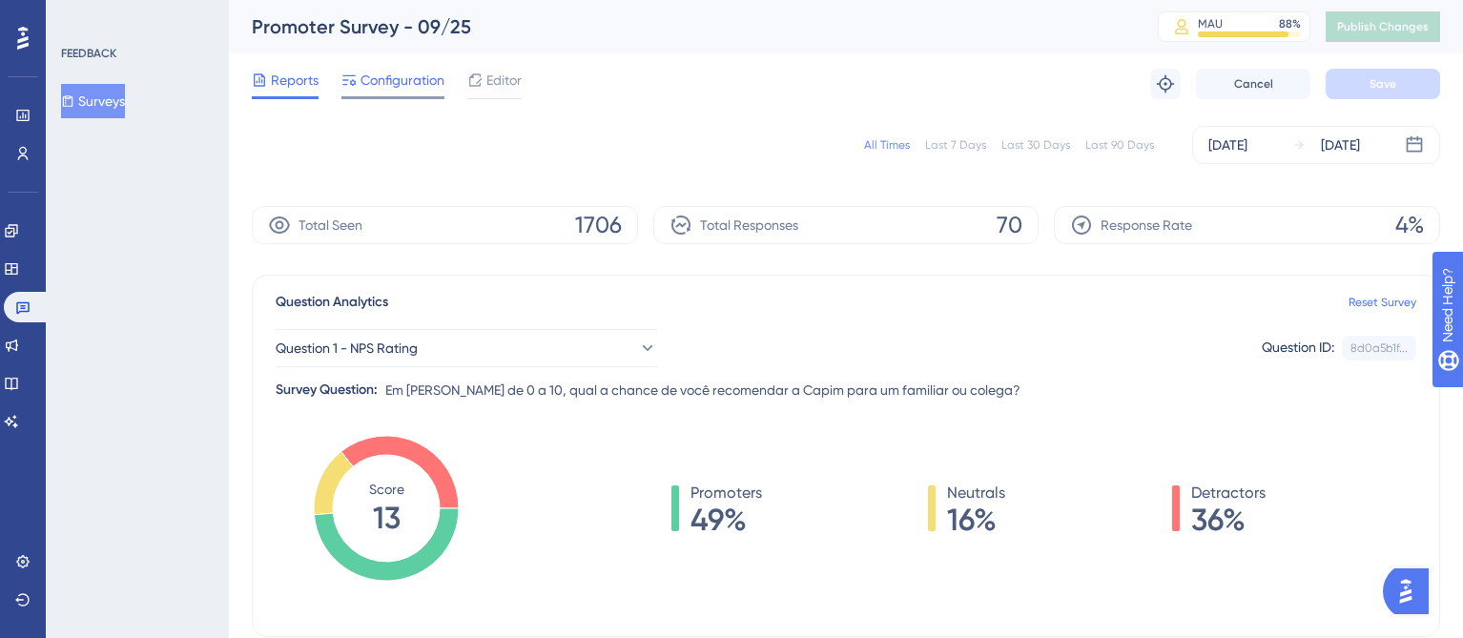
click at [370, 75] on span "Configuration" at bounding box center [402, 80] width 84 height 23
